Goal: Task Accomplishment & Management: Manage account settings

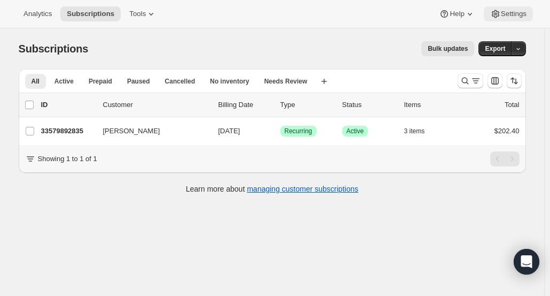
click at [522, 18] on span "Settings" at bounding box center [514, 14] width 26 height 9
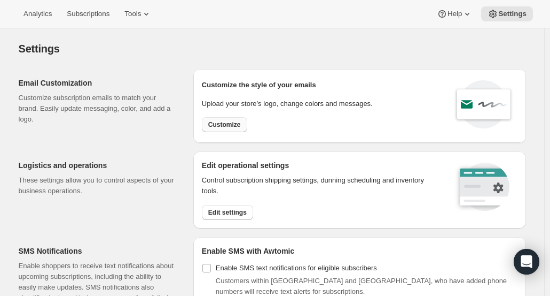
click at [237, 119] on button "Customize" at bounding box center [224, 124] width 45 height 15
select select "subscriptionMessage"
select select "5"
select select "15"
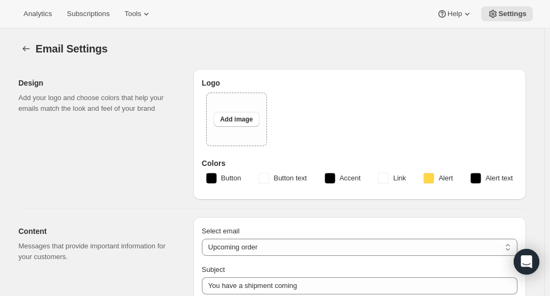
type input "Your next Clif Family Winery shipment is coming soon!"
type textarea "Your next shipment is processing soon! If this is your first time interacting w…"
select select "7"
select select "10"
type input "Clif Family Winery"
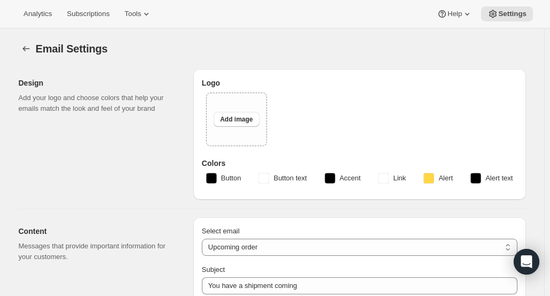
checkbox input "false"
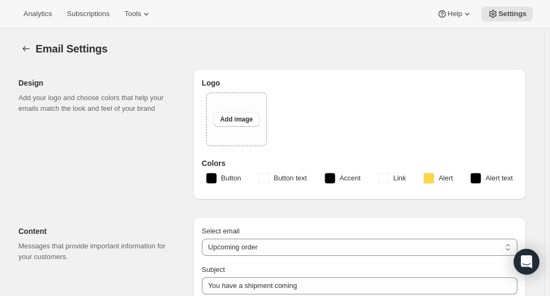
checkbox input "false"
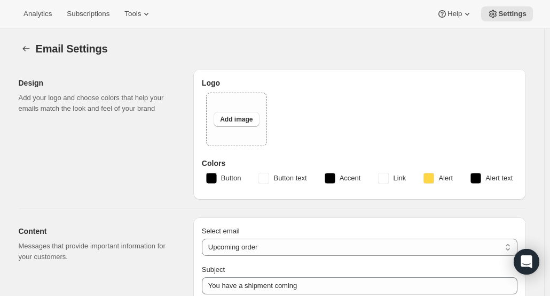
type input "[PERSON_NAME][EMAIL_ADDRESS][DOMAIN_NAME]"
checkbox input "true"
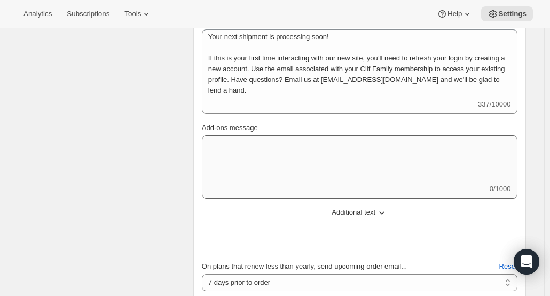
scroll to position [481, 0]
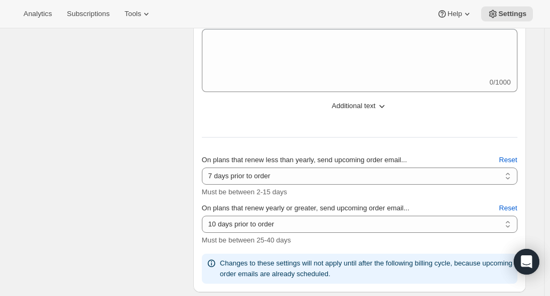
click at [331, 246] on div "On plans that renew less than yearly, send upcoming order email... 2 days prior…" at bounding box center [360, 202] width 316 height 164
click at [349, 226] on select "10 days prior to order 11 days prior to order 12 days prior to order 13 days pr…" at bounding box center [360, 223] width 316 height 17
click at [76, 135] on div "Content Messages that provide important information for your customers." at bounding box center [102, 58] width 166 height 467
click at [510, 203] on span "Reset" at bounding box center [509, 208] width 18 height 11
click at [476, 213] on div "On plans that renew yearly or greater, send upcoming order email... 10 days pri…" at bounding box center [360, 224] width 316 height 43
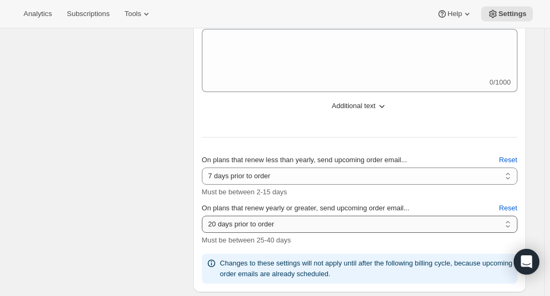
click at [486, 224] on select "10 days prior to order 11 days prior to order 12 days prior to order 13 days pr…" at bounding box center [360, 223] width 316 height 17
select select "10"
click at [205, 215] on select "10 days prior to order 11 days prior to order 12 days prior to order 13 days pr…" at bounding box center [360, 223] width 316 height 17
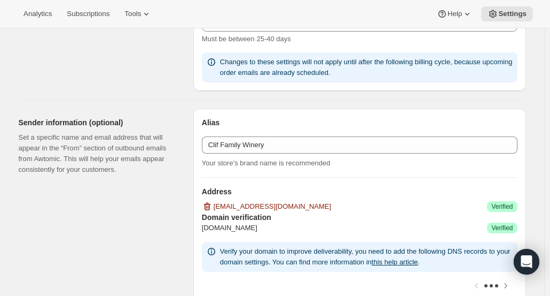
scroll to position [534, 0]
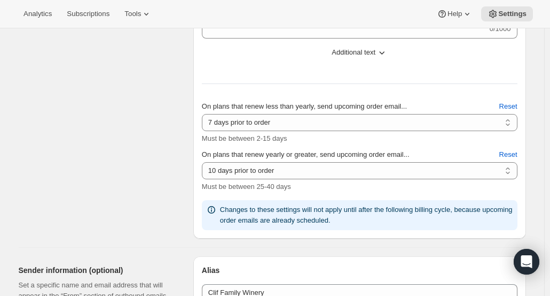
click at [170, 191] on div "Content Messages that provide important information for your customers." at bounding box center [102, 4] width 166 height 467
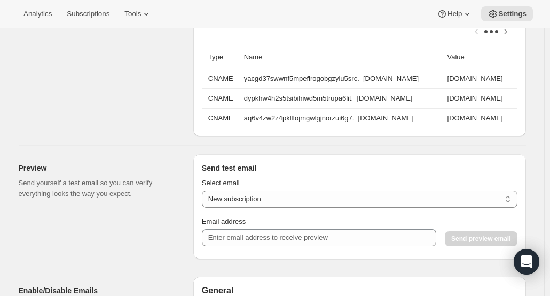
scroll to position [853, 0]
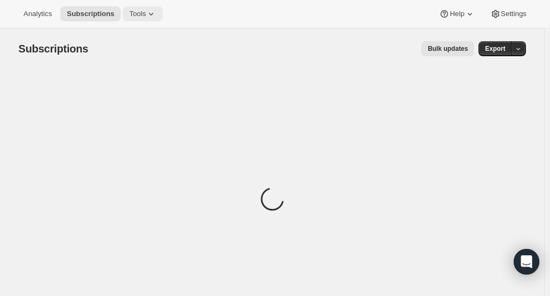
click at [129, 12] on span "Tools" at bounding box center [137, 14] width 17 height 9
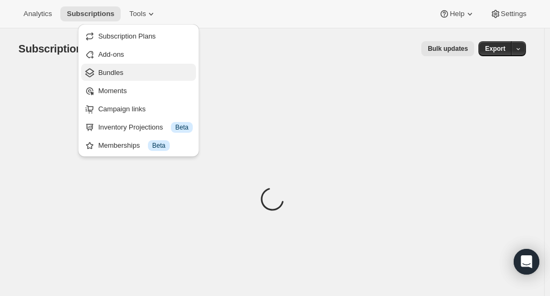
click at [130, 74] on span "Bundles" at bounding box center [145, 72] width 95 height 11
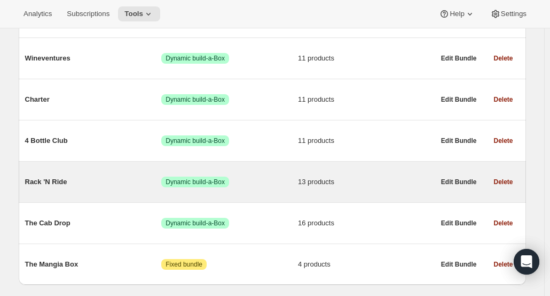
scroll to position [258, 0]
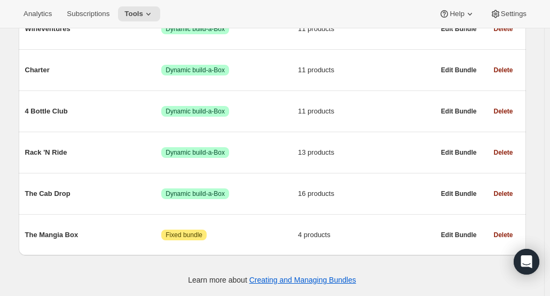
click at [535, 16] on div "Analytics Subscriptions Tools Help Settings" at bounding box center [275, 14] width 550 height 28
click at [528, 14] on button "Settings" at bounding box center [508, 13] width 49 height 15
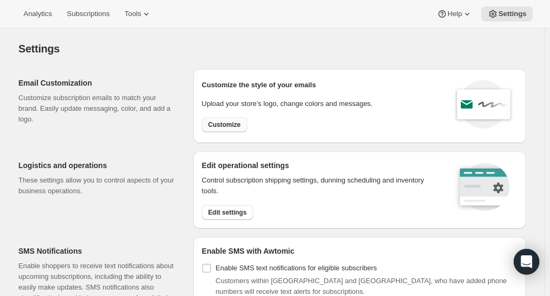
click at [227, 125] on span "Customize" at bounding box center [224, 124] width 33 height 9
select select "subscriptionMessage"
select select "5"
select select "15"
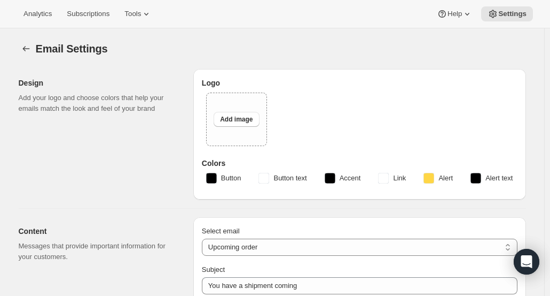
type input "Your next Clif Family Winery shipment is coming soon!"
type textarea "Your next shipment is processing soon! If this is your first time interacting w…"
select select "7"
select select "10"
type input "Clif Family Winery"
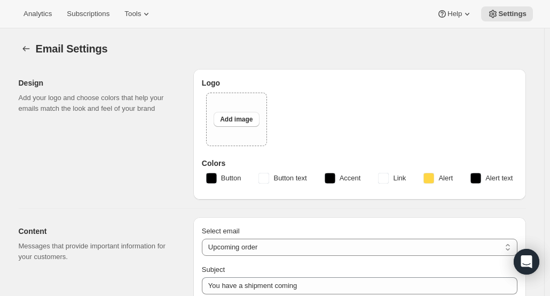
checkbox input "false"
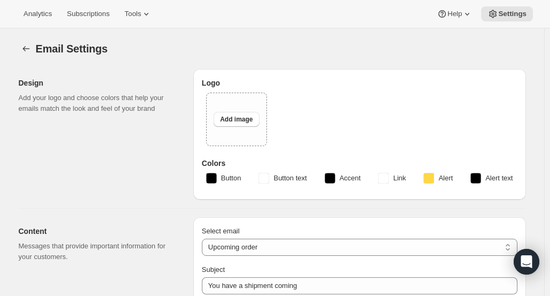
checkbox input "false"
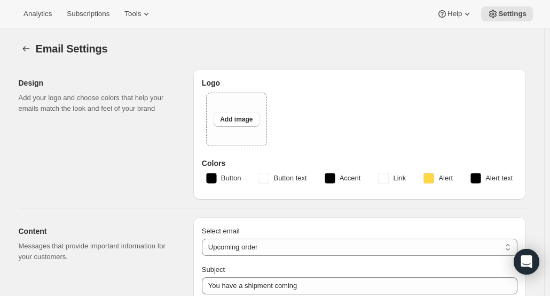
type input "[PERSON_NAME][EMAIL_ADDRESS][DOMAIN_NAME]"
checkbox input "true"
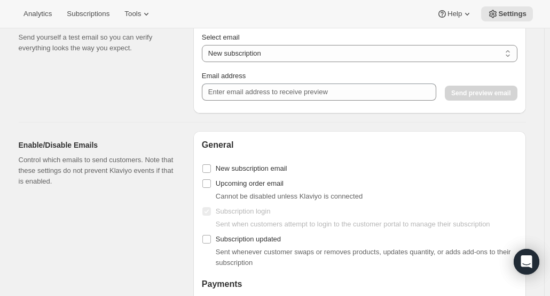
scroll to position [1069, 0]
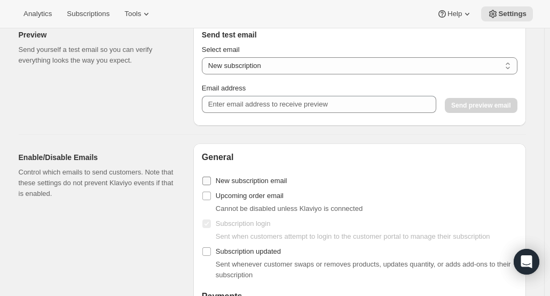
click at [211, 183] on input "New subscription email" at bounding box center [207, 180] width 9 height 9
click at [211, 185] on input "New subscription email" at bounding box center [207, 180] width 9 height 9
checkbox input "false"
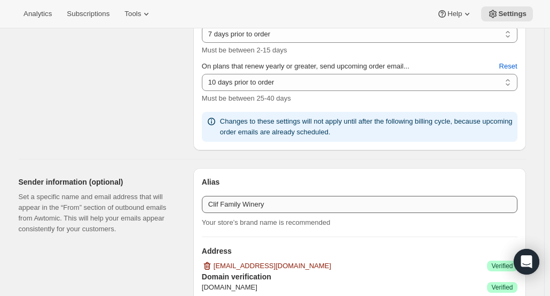
scroll to position [586, 0]
